Goal: Task Accomplishment & Management: Manage account settings

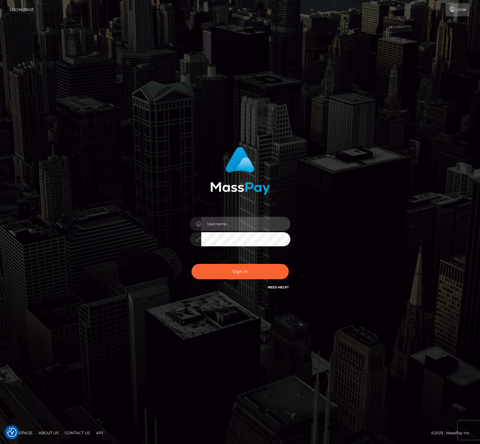
click at [236, 222] on input "text" at bounding box center [245, 224] width 89 height 14
type input "bryan.ziel"
click at [242, 271] on button "Sign in" at bounding box center [239, 271] width 97 height 15
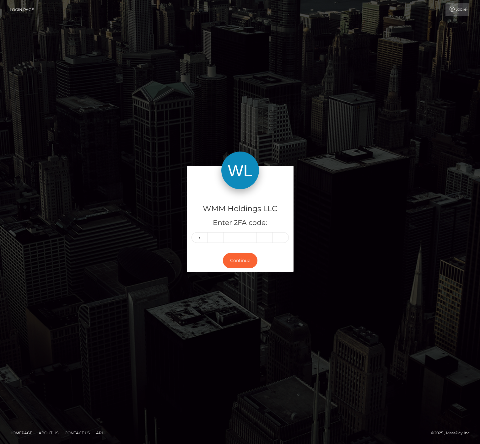
type input "0"
type input "2"
type input "5"
type input "9"
type input "2"
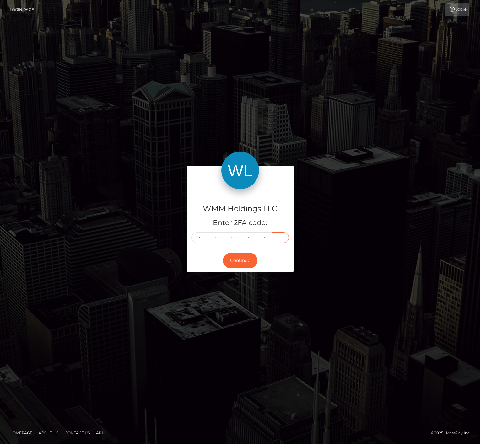
type input "8"
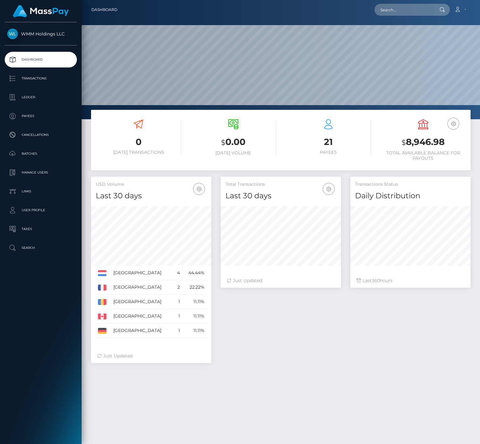
scroll to position [111, 120]
